Goal: Find contact information: Find contact information

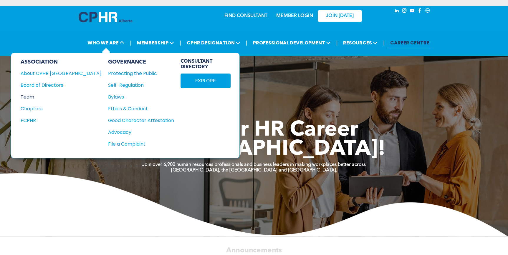
click at [34, 96] on div "Team" at bounding box center [57, 96] width 73 height 7
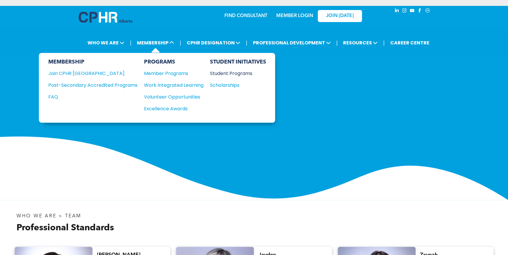
click at [232, 74] on div "Student Programs" at bounding box center [235, 73] width 51 height 7
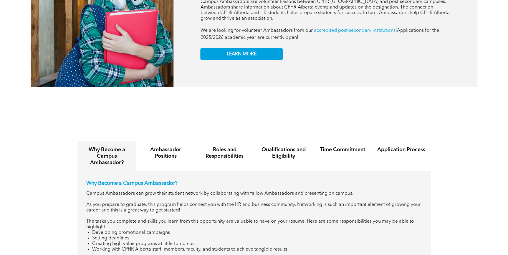
scroll to position [616, 0]
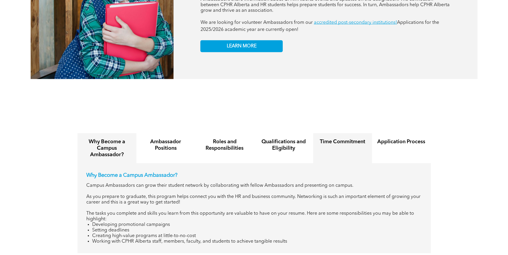
click at [344, 139] on h4 "Time Commitment" at bounding box center [342, 142] width 48 height 6
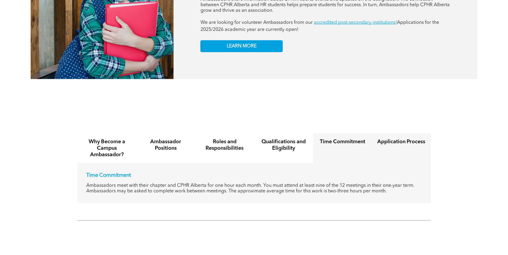
click at [383, 139] on h4 "Application Process" at bounding box center [401, 142] width 48 height 6
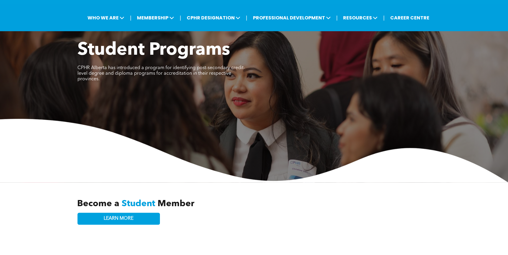
scroll to position [0, 0]
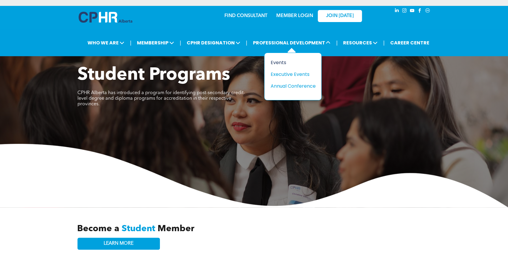
click at [287, 61] on div "Events" at bounding box center [290, 62] width 41 height 7
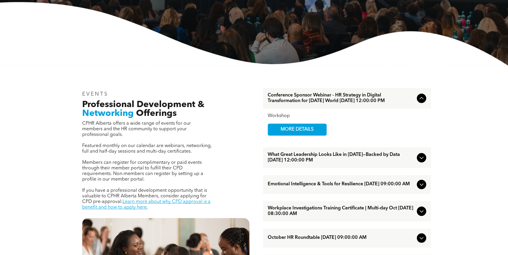
scroll to position [161, 0]
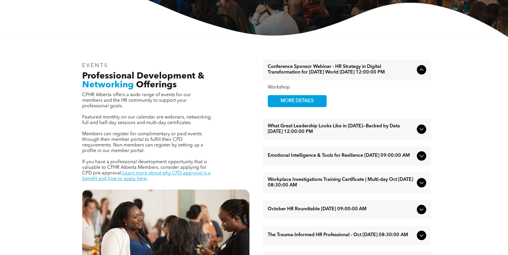
click at [399, 133] on span "What Great Leadership Looks Like in 2025—Backed by Data September/17/2025 12:00…" at bounding box center [341, 129] width 147 height 11
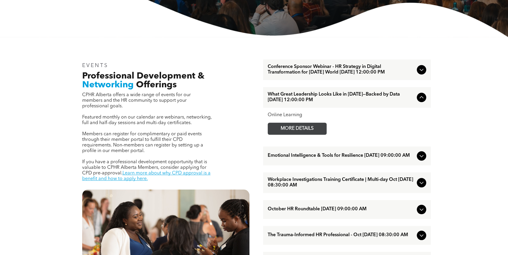
click at [310, 132] on span "MORE DETAILS" at bounding box center [297, 128] width 47 height 11
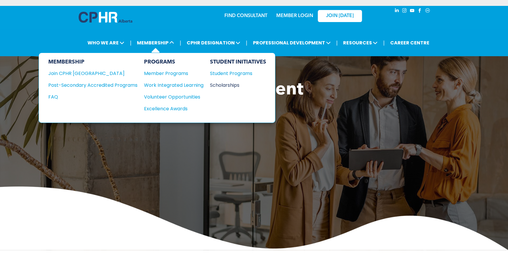
click at [228, 82] on div "Scholarships" at bounding box center [235, 85] width 51 height 7
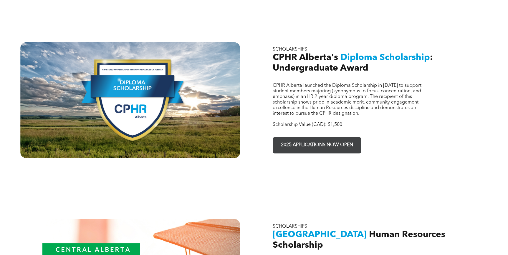
scroll to position [402, 0]
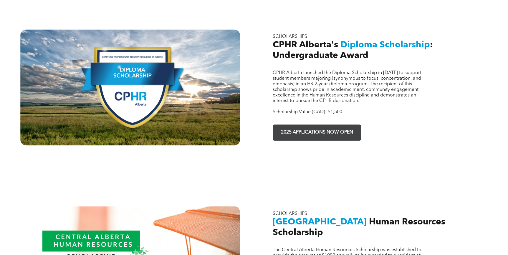
click at [342, 127] on span "2025 APPLICATIONS NOW OPEN" at bounding box center [317, 132] width 76 height 11
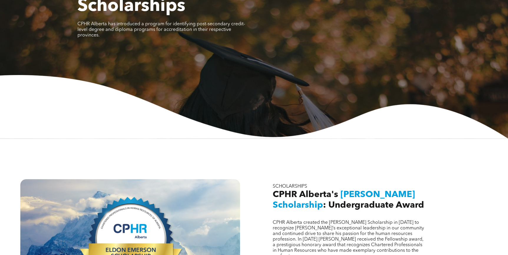
scroll to position [0, 0]
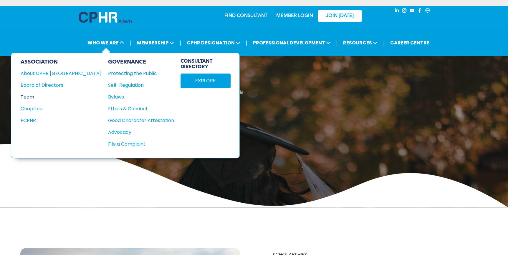
click at [40, 95] on div "Team" at bounding box center [57, 96] width 73 height 7
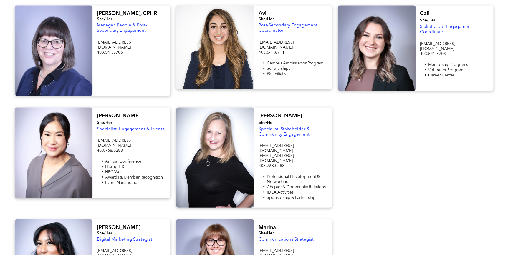
scroll to position [509, 0]
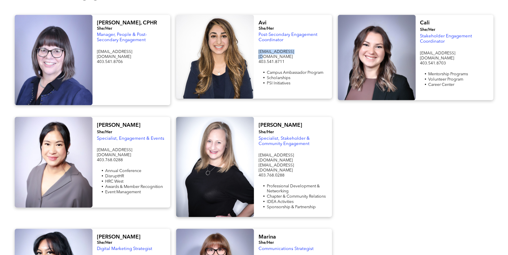
drag, startPoint x: 304, startPoint y: 50, endPoint x: 258, endPoint y: 51, distance: 46.6
click at [258, 51] on div "Avi She/Her Post-Secondary Engagement Coordinator [EMAIL_ADDRESS][DOMAIN_NAME] …" at bounding box center [293, 57] width 78 height 84
copy span "[EMAIL_ADDRESS][DOMAIN_NAME]"
